Goal: Task Accomplishment & Management: Complete application form

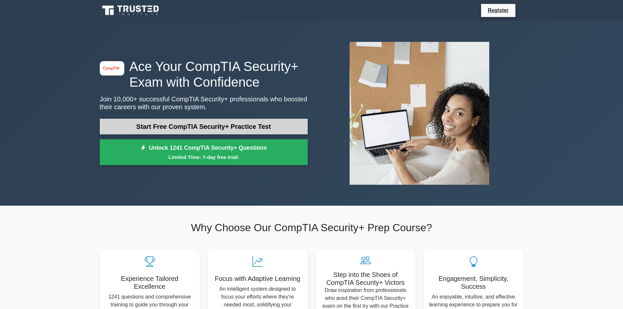
click at [230, 127] on link "Start Free CompTIA Security+ Practice Test" at bounding box center [204, 127] width 208 height 16
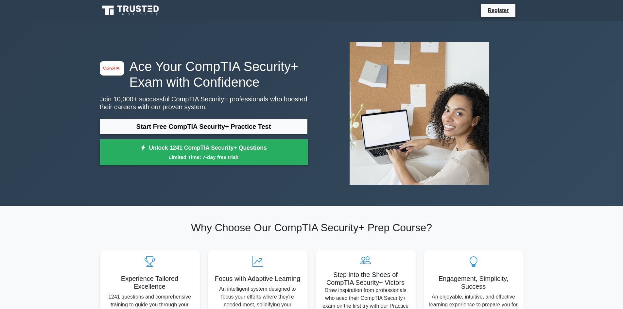
click at [131, 12] on icon at bounding box center [131, 10] width 63 height 12
click at [506, 9] on link "Register" at bounding box center [498, 10] width 29 height 8
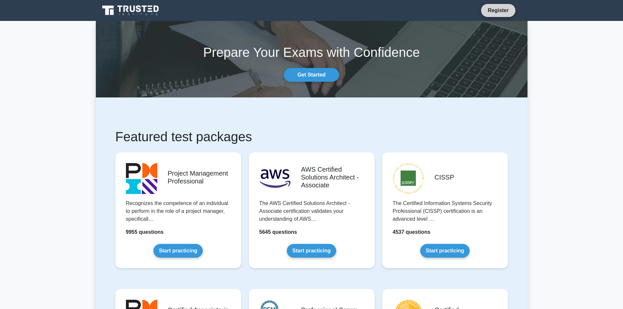
click at [499, 11] on link "Register" at bounding box center [498, 10] width 29 height 8
drag, startPoint x: 96, startPoint y: 71, endPoint x: 94, endPoint y: 66, distance: 5.3
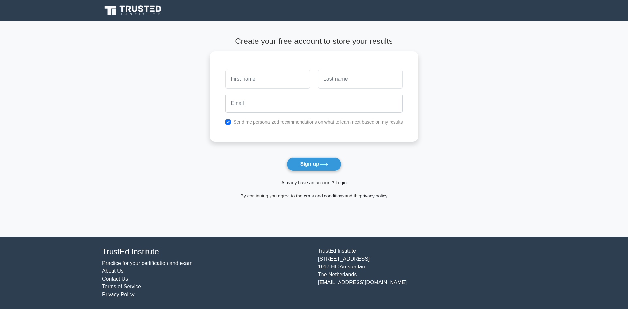
drag, startPoint x: 128, startPoint y: 28, endPoint x: 136, endPoint y: 45, distance: 18.4
